Goal: Information Seeking & Learning: Learn about a topic

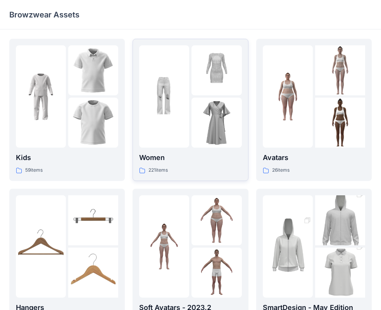
click at [176, 128] on div at bounding box center [164, 96] width 50 height 102
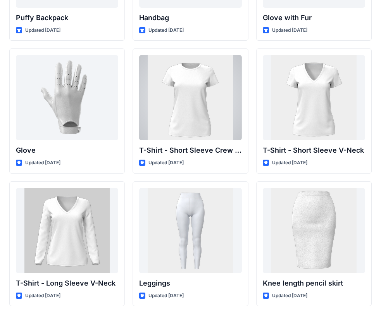
scroll to position [6057, 0]
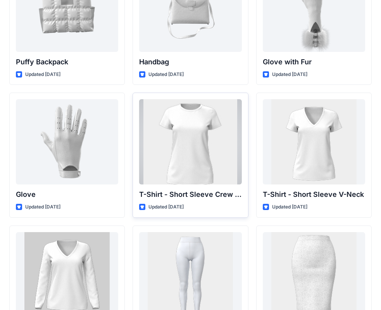
click at [185, 129] on div at bounding box center [190, 141] width 102 height 85
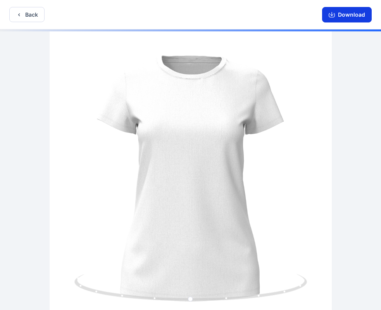
click at [330, 16] on icon "button" at bounding box center [332, 15] width 6 height 4
click at [23, 17] on button "Back" at bounding box center [26, 14] width 35 height 15
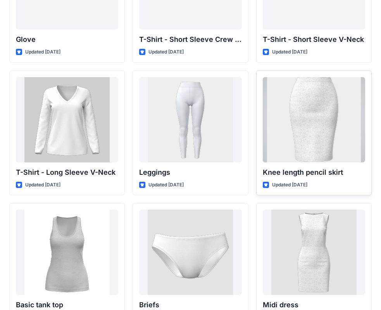
scroll to position [6328, 0]
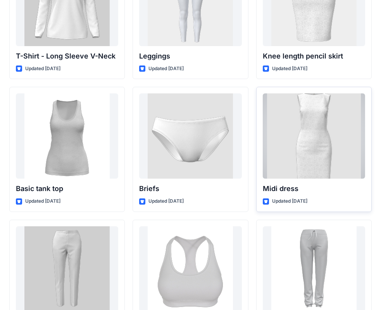
click at [331, 120] on div at bounding box center [314, 135] width 102 height 85
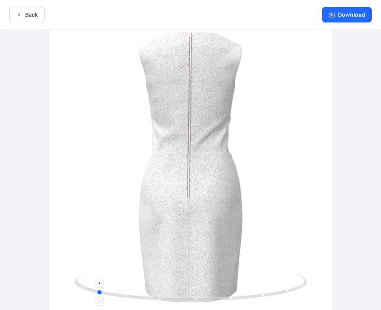
drag, startPoint x: 241, startPoint y: 298, endPoint x: 293, endPoint y: 275, distance: 56.6
click at [312, 304] on div at bounding box center [190, 170] width 381 height 282
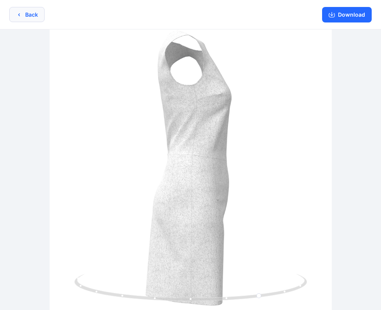
click at [18, 18] on button "Back" at bounding box center [26, 14] width 35 height 15
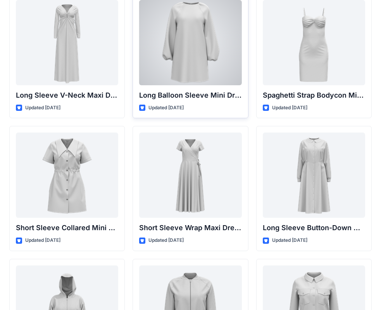
scroll to position [1279, 0]
